Goal: Navigation & Orientation: Find specific page/section

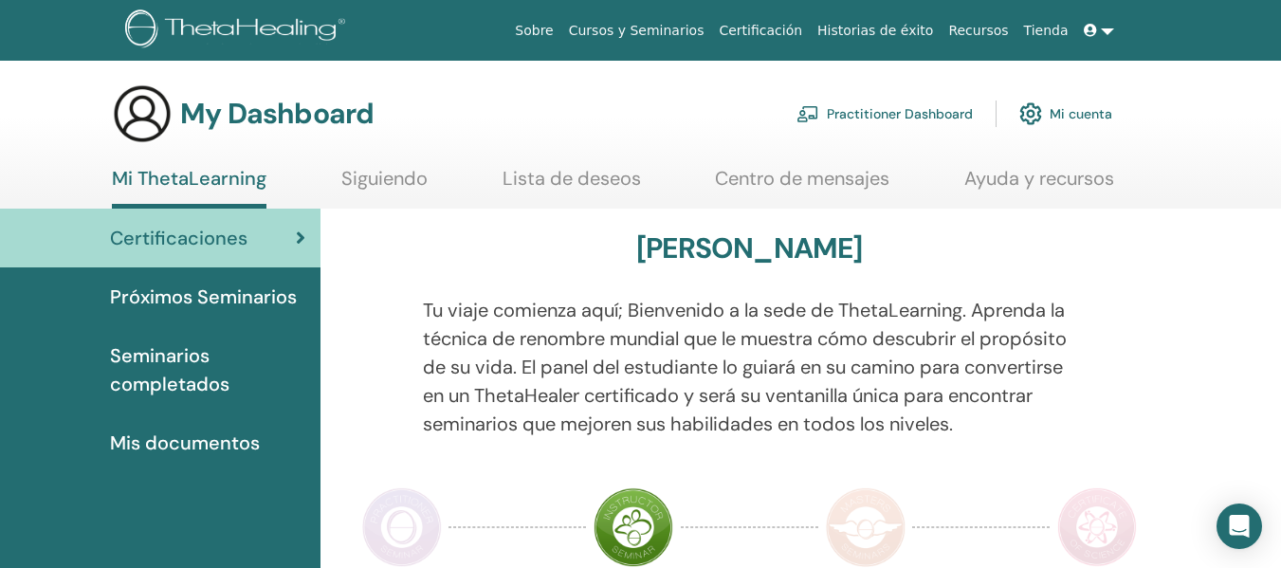
click at [367, 184] on link "Siguiendo" at bounding box center [384, 185] width 86 height 37
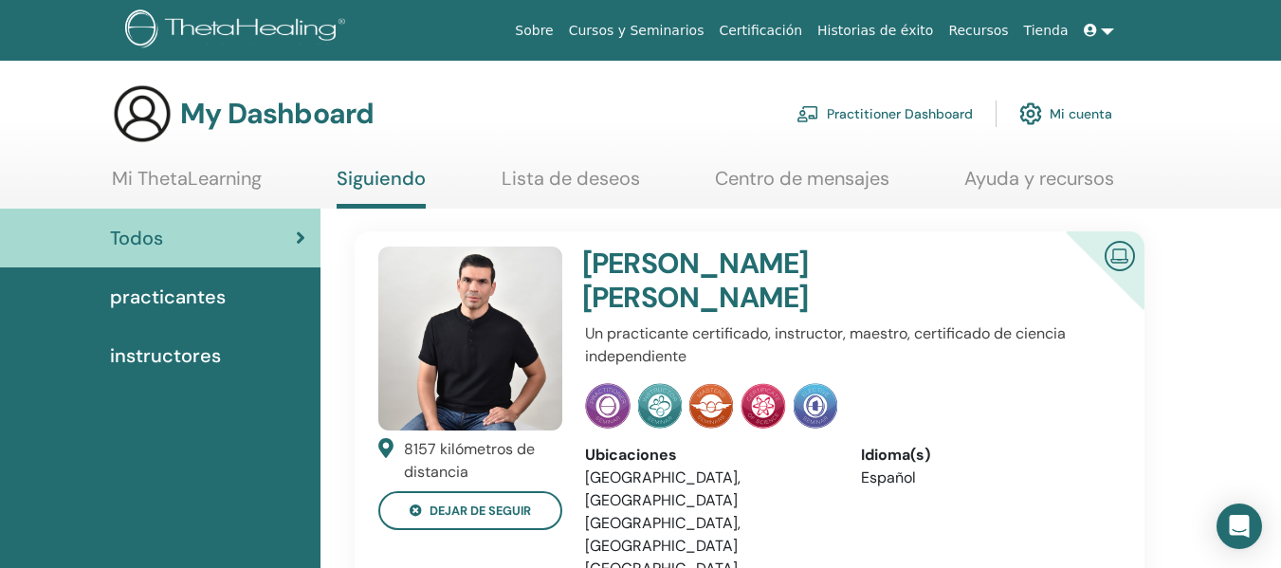
click at [548, 181] on link "Lista de deseos" at bounding box center [571, 185] width 138 height 37
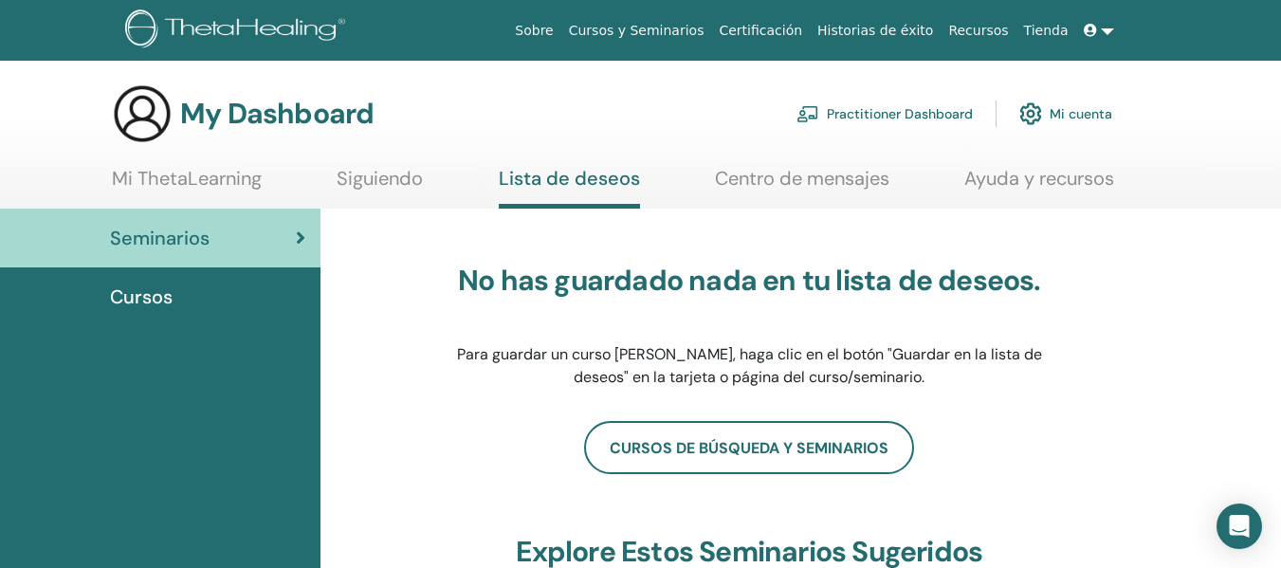
click at [789, 179] on link "Centro de mensajes" at bounding box center [802, 185] width 174 height 37
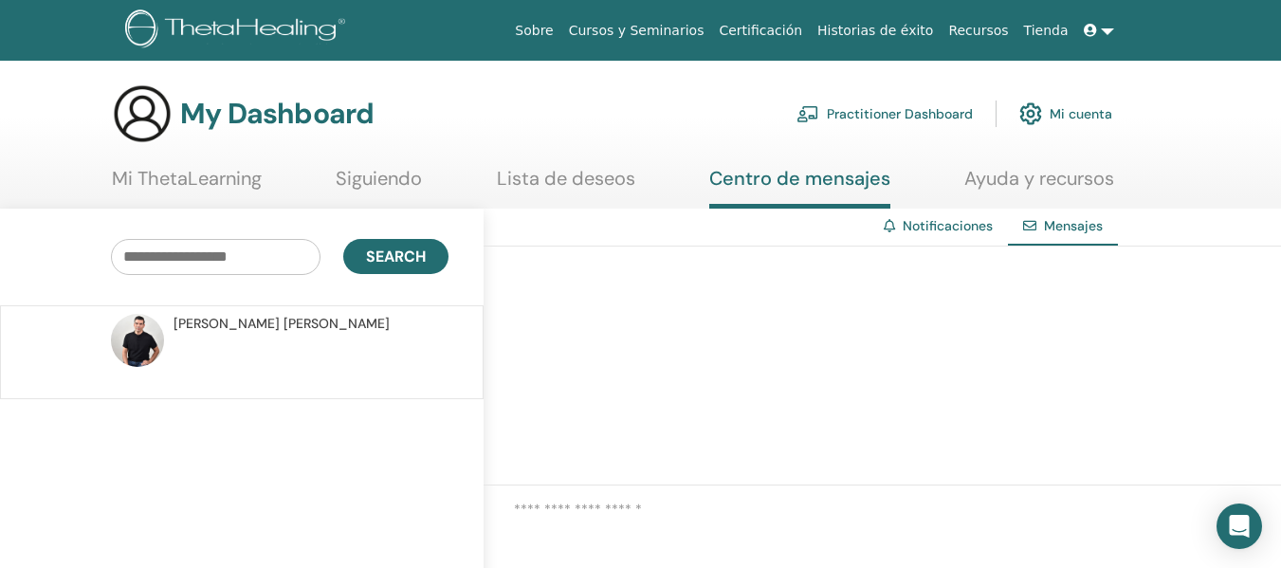
click at [1024, 176] on link "Ayuda y recursos" at bounding box center [1039, 185] width 150 height 37
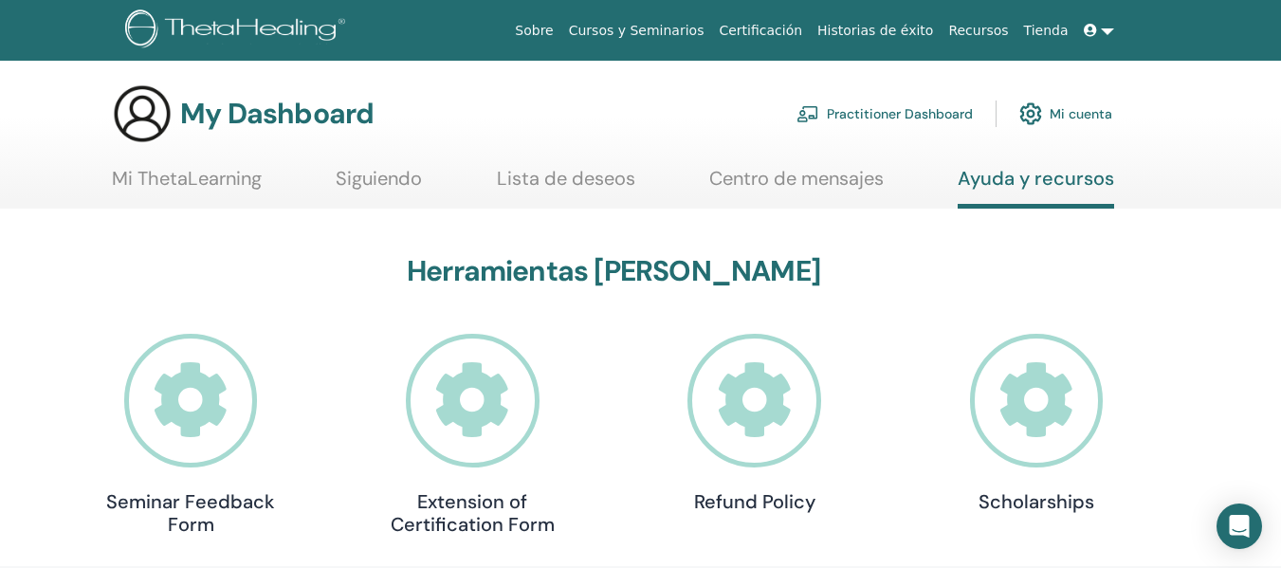
click at [653, 36] on link "Cursos y Seminarios" at bounding box center [636, 30] width 151 height 35
